Goal: Navigation & Orientation: Find specific page/section

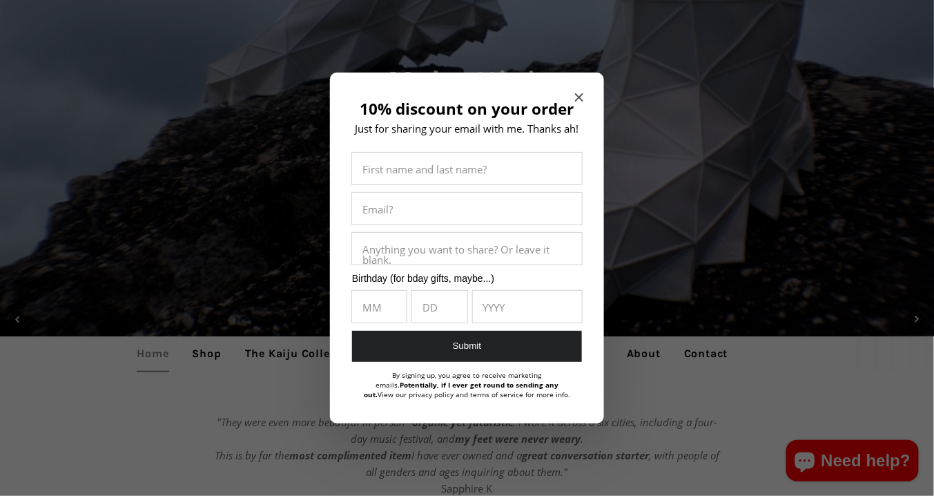
scroll to position [122, 0]
click at [579, 98] on icon "Close modal" at bounding box center [579, 97] width 8 height 8
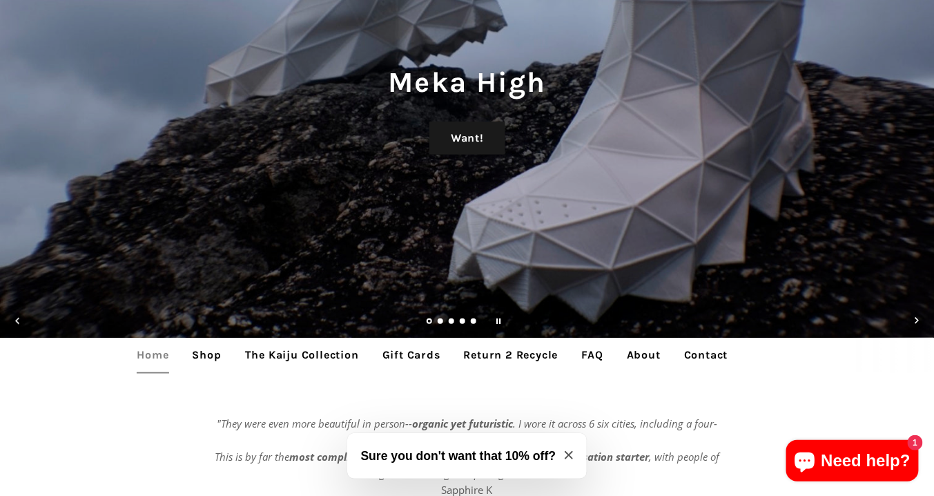
click at [278, 354] on link "The Kaiju Collection" at bounding box center [302, 355] width 135 height 35
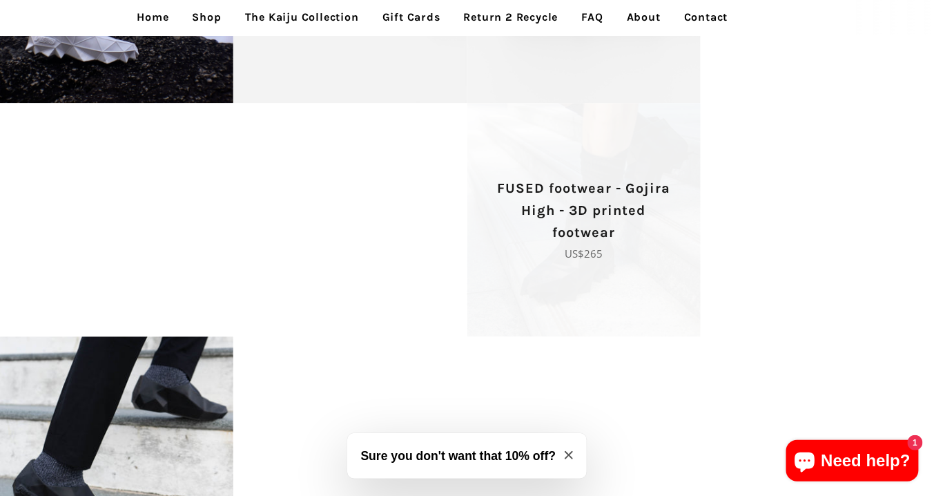
scroll to position [2492, 0]
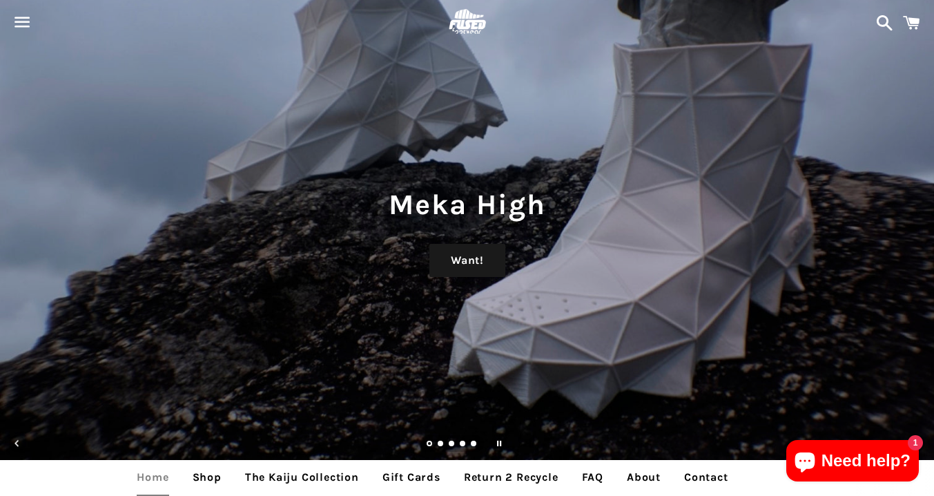
scroll to position [122, 0]
